Goal: Obtain resource: Download file/media

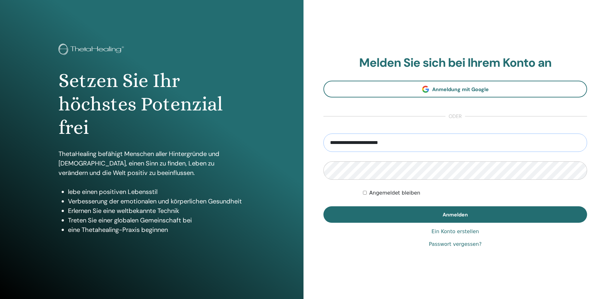
type input "**********"
click at [455, 214] on button "Anmelden" at bounding box center [455, 214] width 264 height 16
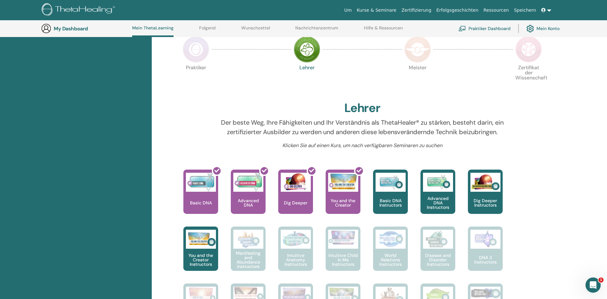
scroll to position [132, 0]
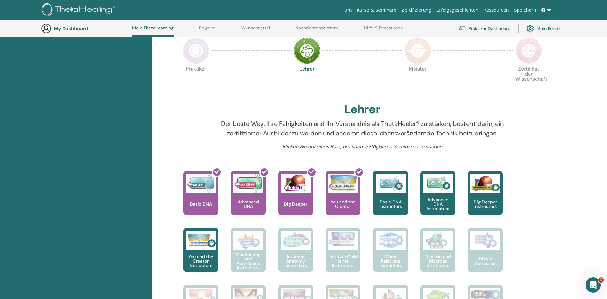
click at [415, 49] on img at bounding box center [417, 50] width 27 height 27
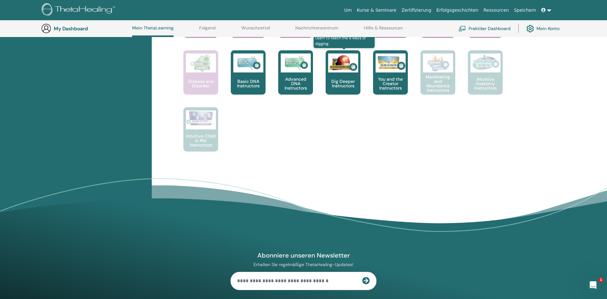
scroll to position [25, 0]
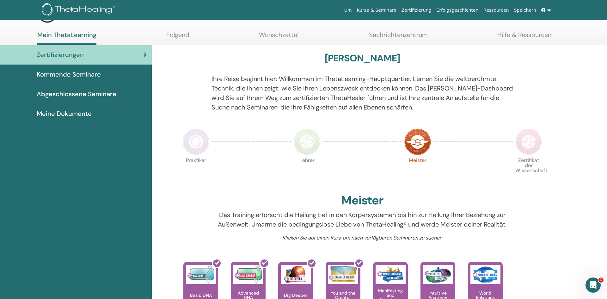
click at [309, 142] on img at bounding box center [307, 141] width 27 height 27
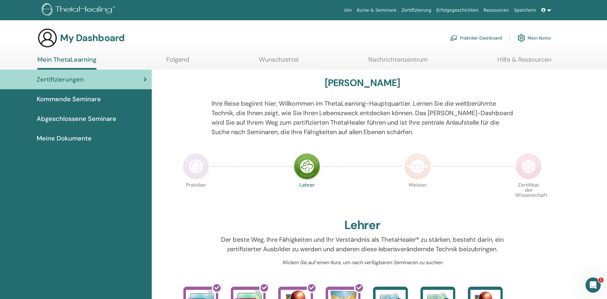
click at [100, 120] on span "Abgeschlossene Seminare" at bounding box center [77, 118] width 80 height 9
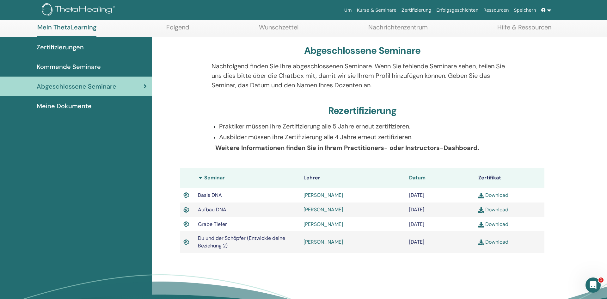
click at [490, 242] on link "Download" at bounding box center [493, 241] width 30 height 7
click at [254, 258] on div "Abgeschlossene Seminare Nachfolgend finden Sie Ihre abgeschlossenen Seminare. W…" at bounding box center [362, 152] width 379 height 230
